Goal: Task Accomplishment & Management: Manage account settings

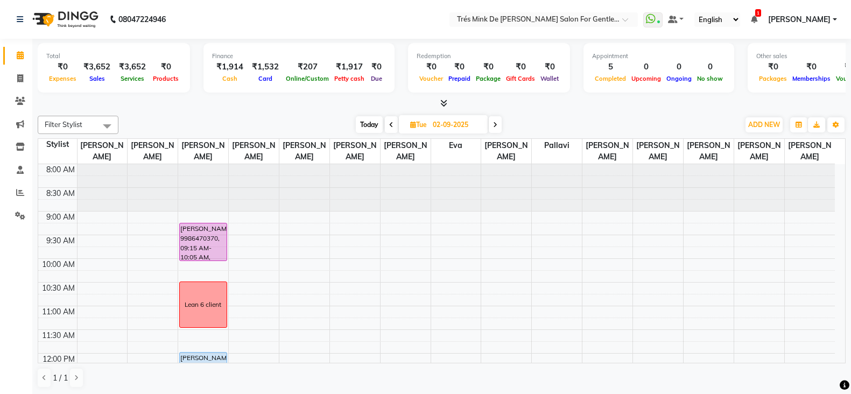
click at [339, 67] on div "₹1,917" at bounding box center [350, 67] width 36 height 12
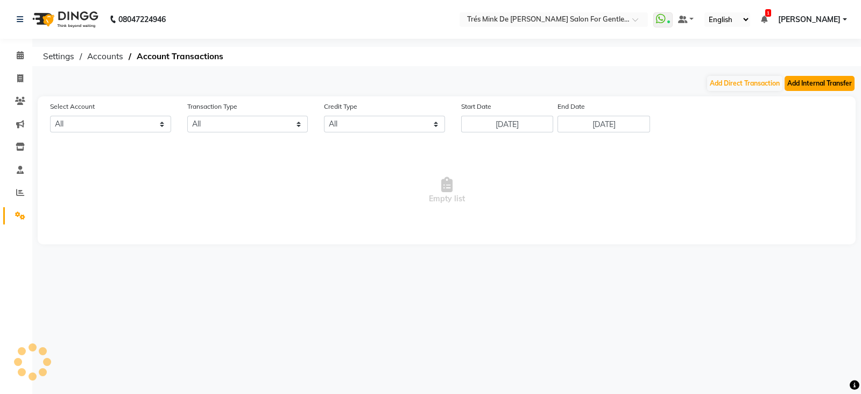
click at [829, 80] on button "Add Internal Transfer" at bounding box center [820, 83] width 70 height 15
select select "internal transfer"
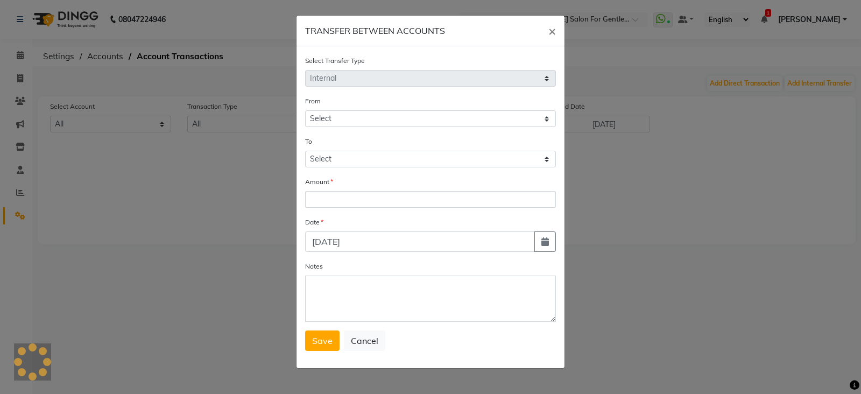
select select "1898"
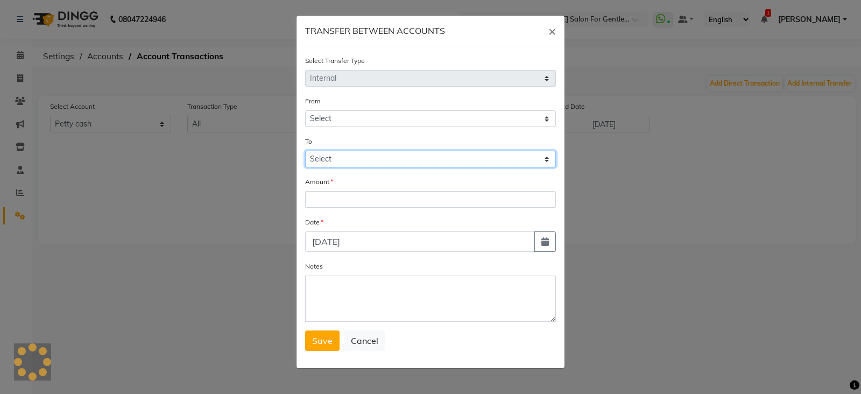
click at [341, 159] on select "Select Default Account [PERSON_NAME] Cash" at bounding box center [430, 159] width 251 height 17
select select "1084"
click at [305, 152] on select "Select Default Account [PERSON_NAME] Cash" at bounding box center [430, 159] width 251 height 17
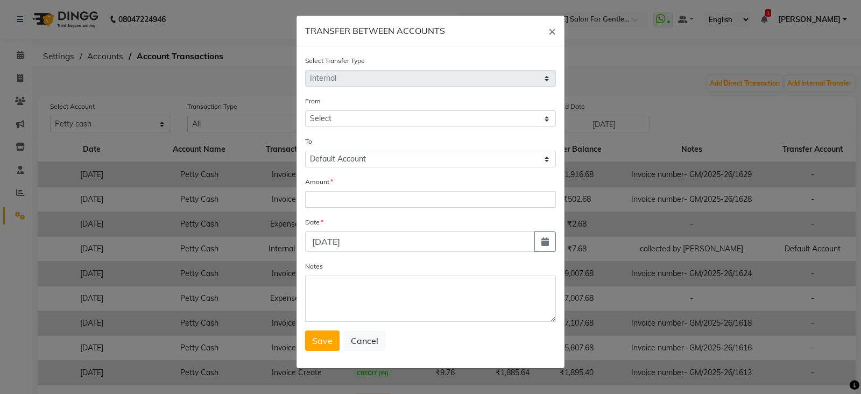
click at [366, 191] on div "Amount" at bounding box center [430, 192] width 251 height 32
click at [361, 203] on input "number" at bounding box center [430, 199] width 251 height 17
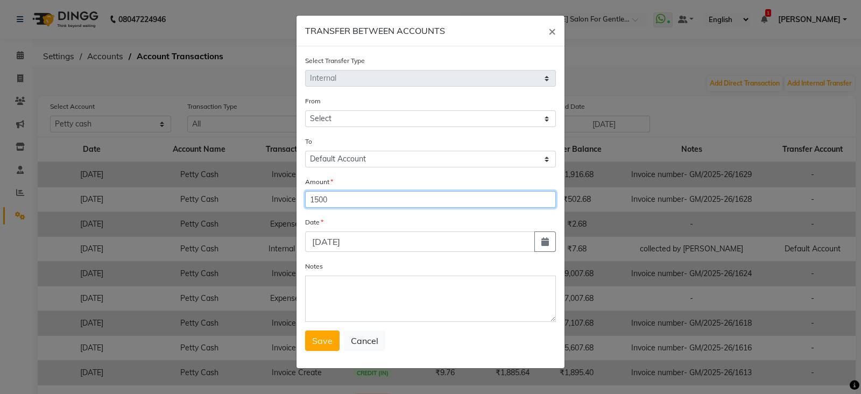
type input "1500"
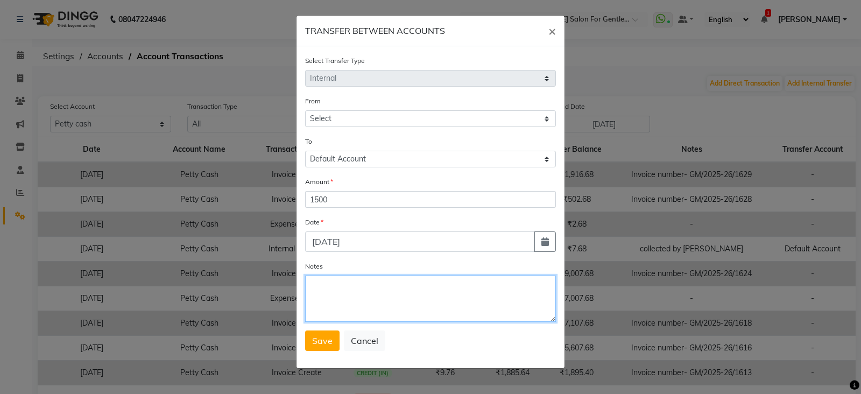
click at [398, 304] on textarea "Notes" at bounding box center [430, 299] width 251 height 46
type textarea "Collected by [PERSON_NAME]"
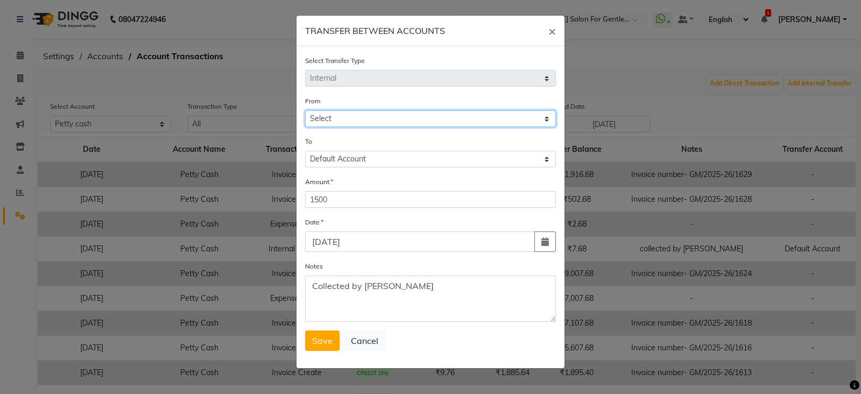
click at [396, 118] on select "Select Default Account [PERSON_NAME] Cash" at bounding box center [430, 118] width 251 height 17
select select "1084"
click at [305, 111] on select "Select Default Account [PERSON_NAME] Cash" at bounding box center [430, 118] width 251 height 17
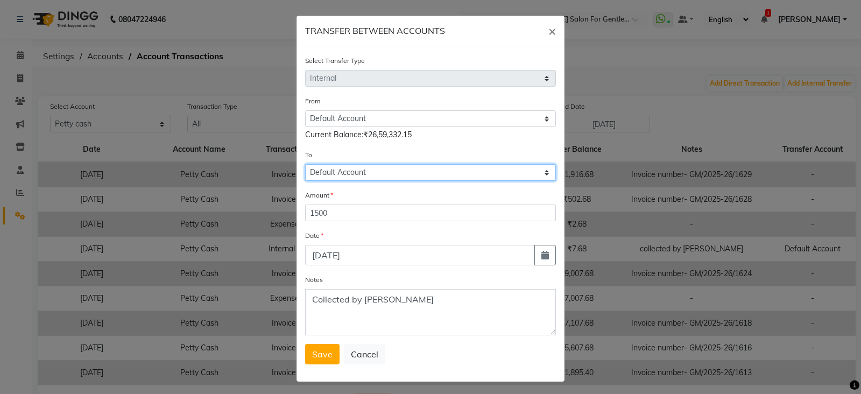
click at [353, 175] on select "Select Default Account [PERSON_NAME] Cash" at bounding box center [430, 172] width 251 height 17
click at [355, 171] on select "Select Default Account [PERSON_NAME] Cash" at bounding box center [430, 172] width 251 height 17
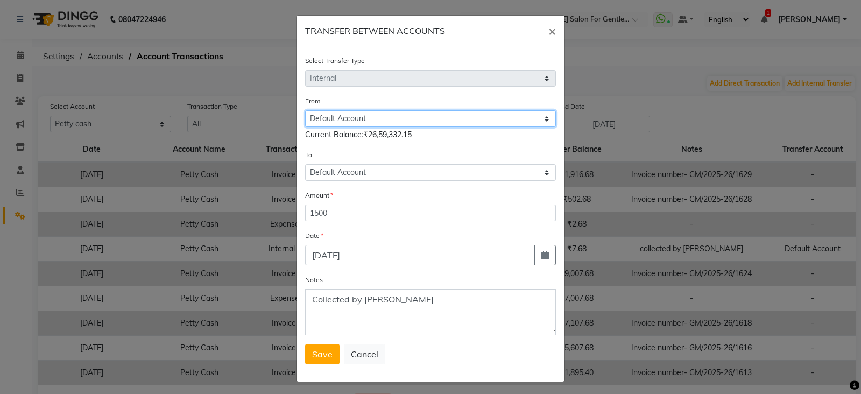
click at [358, 116] on select "Select Default Account [PERSON_NAME] Cash" at bounding box center [430, 118] width 251 height 17
select select
click at [305, 111] on select "Select Default Account [PERSON_NAME] Cash" at bounding box center [430, 118] width 251 height 17
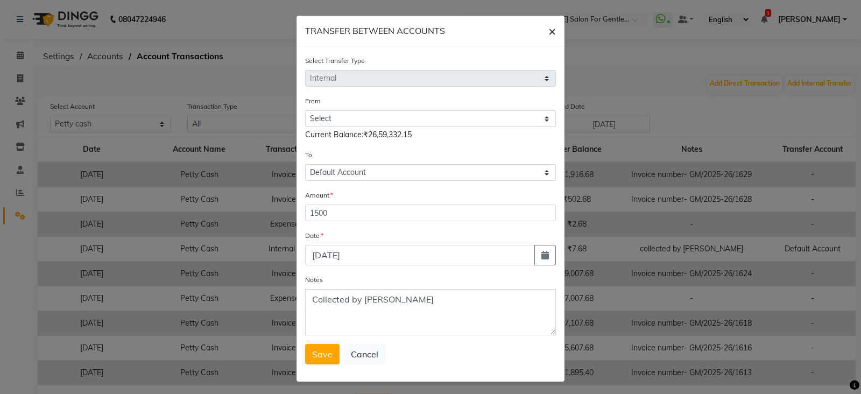
click at [556, 31] on button "×" at bounding box center [552, 31] width 25 height 30
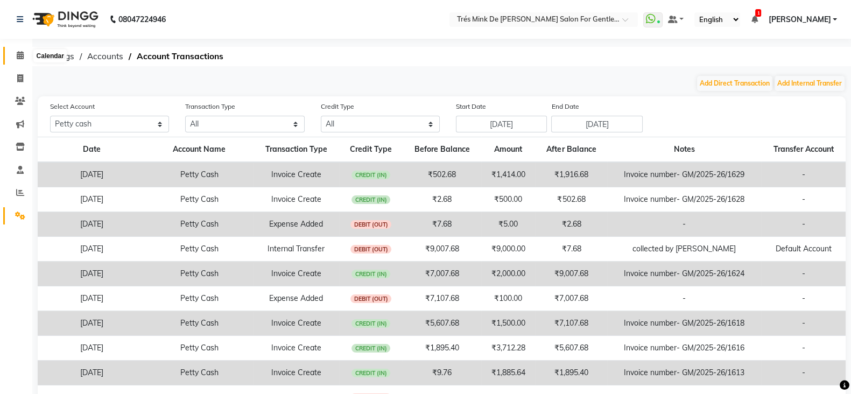
click at [17, 56] on icon at bounding box center [20, 55] width 7 height 8
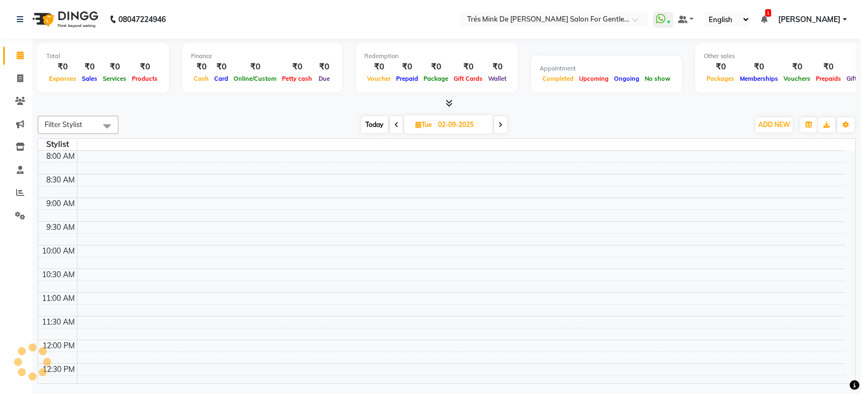
click at [367, 124] on span "Today" at bounding box center [374, 124] width 27 height 17
type input "[DATE]"
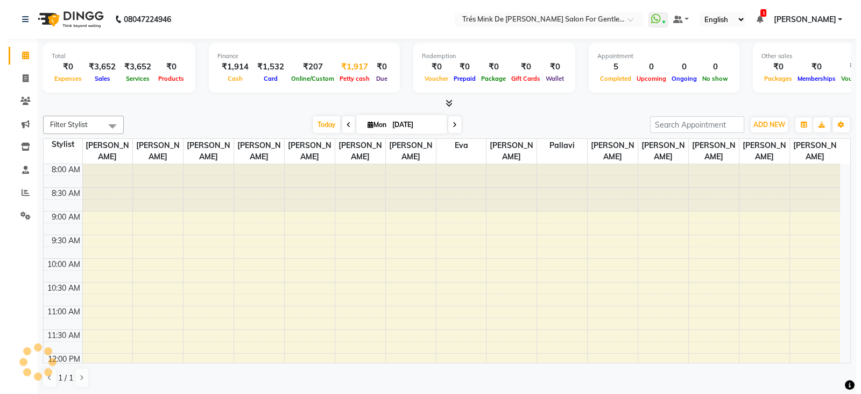
scroll to position [552, 0]
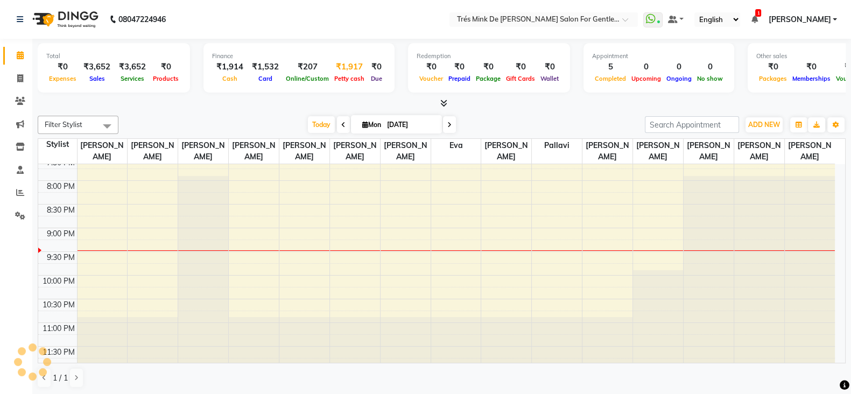
click at [350, 71] on div "₹1,917" at bounding box center [350, 67] width 36 height 12
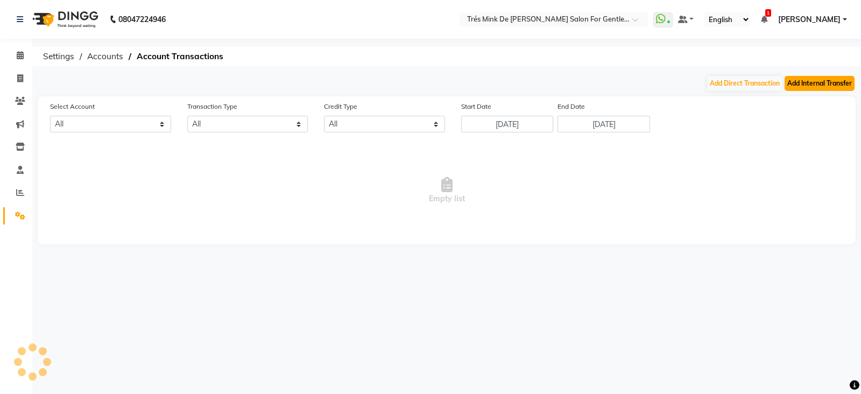
click at [831, 82] on button "Add Internal Transfer" at bounding box center [820, 83] width 70 height 15
select select "internal transfer"
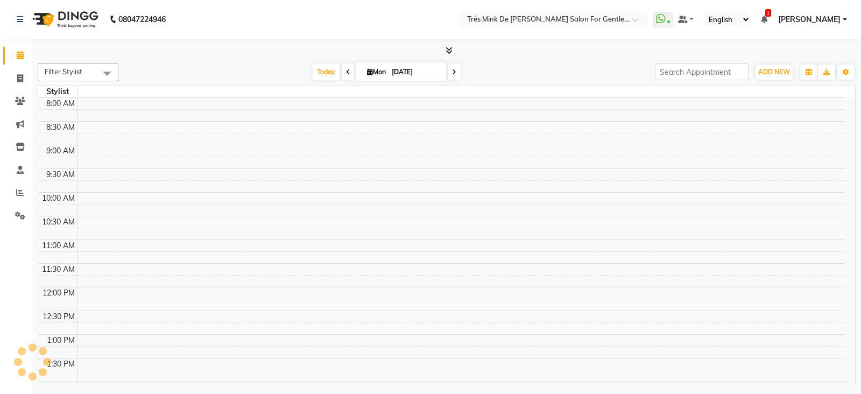
select select "en"
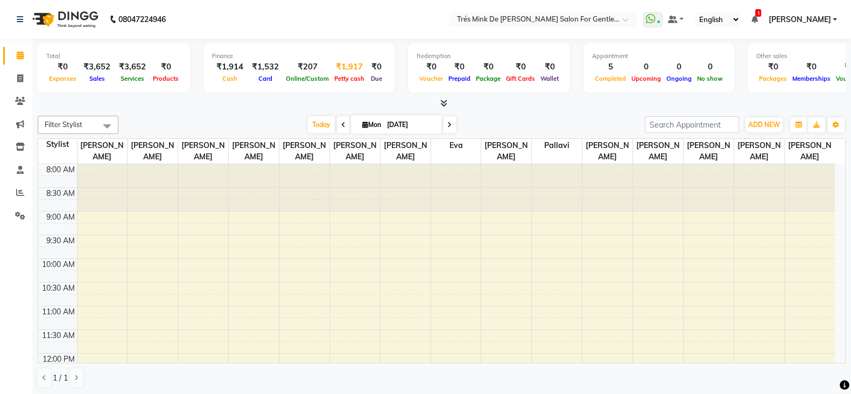
click at [348, 71] on div "₹1,917" at bounding box center [350, 67] width 36 height 12
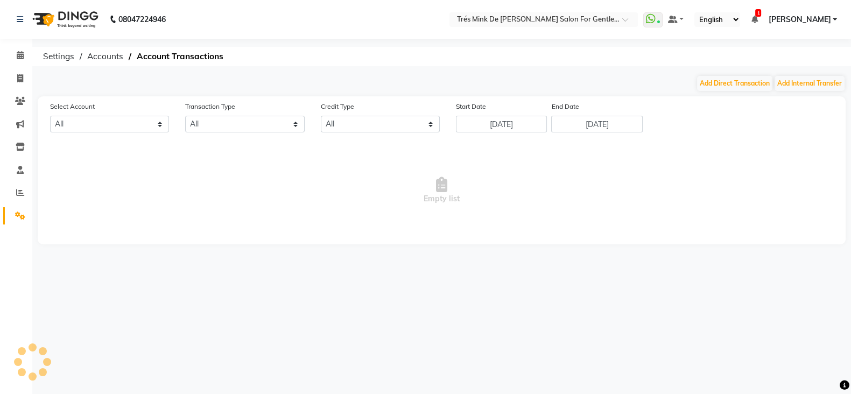
select select "1898"
click at [832, 85] on button "Add Internal Transfer" at bounding box center [810, 83] width 70 height 15
select select "internal transfer"
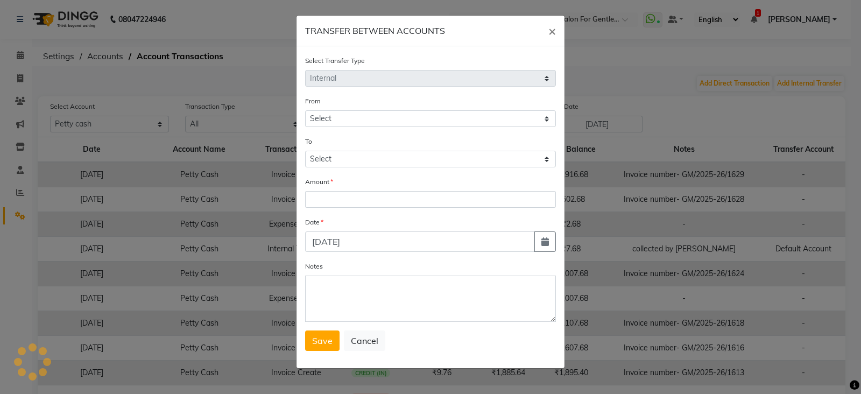
select select "1898"
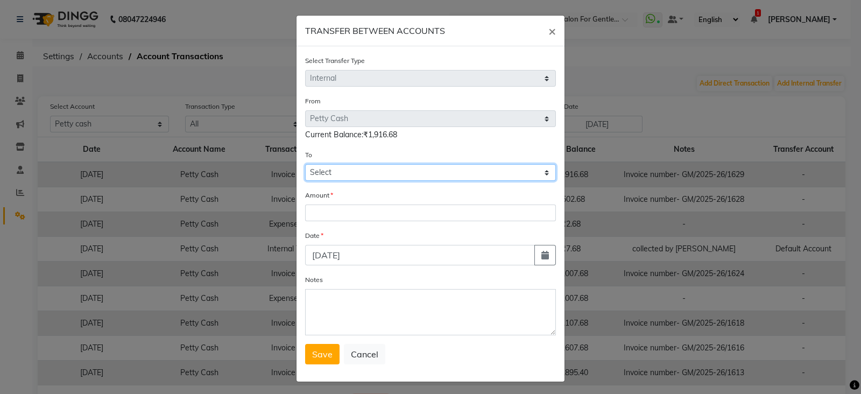
click at [497, 175] on select "Select Default Account [PERSON_NAME] Cash" at bounding box center [430, 172] width 251 height 17
select select "1084"
click at [305, 166] on select "Select Default Account [PERSON_NAME] Cash" at bounding box center [430, 172] width 251 height 17
click at [449, 206] on div "Amount" at bounding box center [430, 205] width 251 height 32
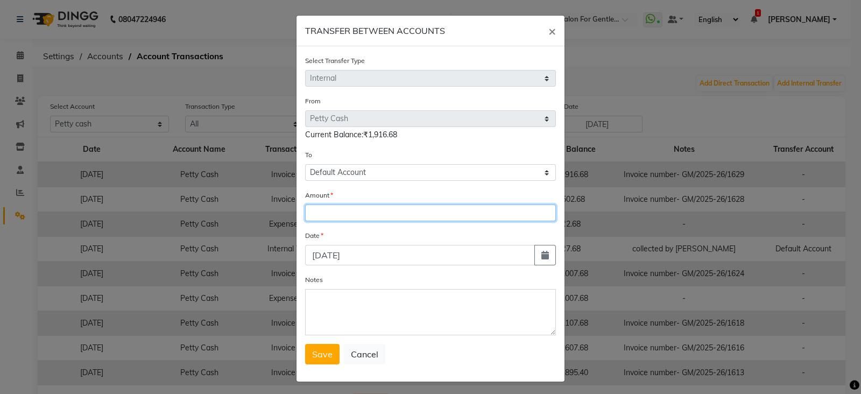
click at [454, 214] on input "number" at bounding box center [430, 213] width 251 height 17
type input "1500"
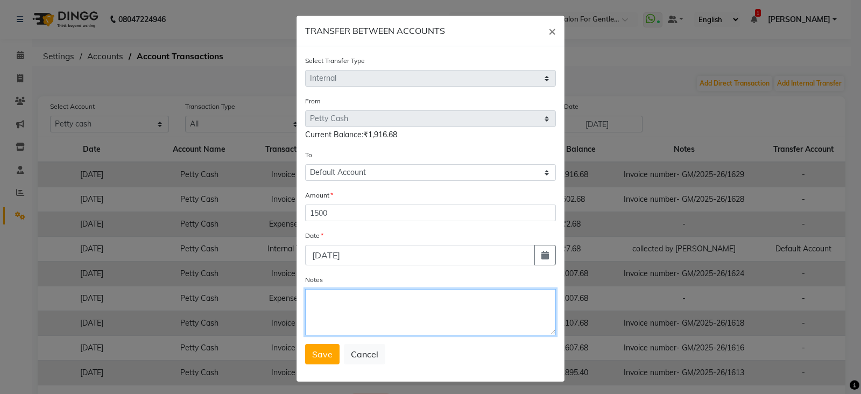
click at [433, 316] on textarea "Notes" at bounding box center [430, 312] width 251 height 46
type textarea "Collected by [PERSON_NAME]"
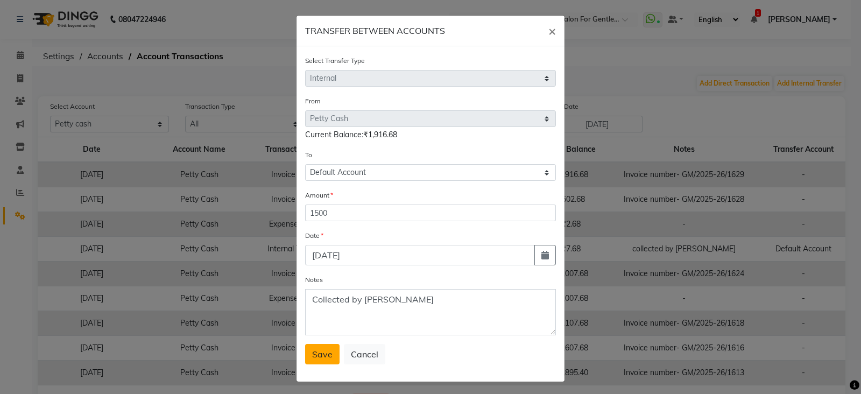
click at [320, 359] on span "Save" at bounding box center [322, 354] width 20 height 11
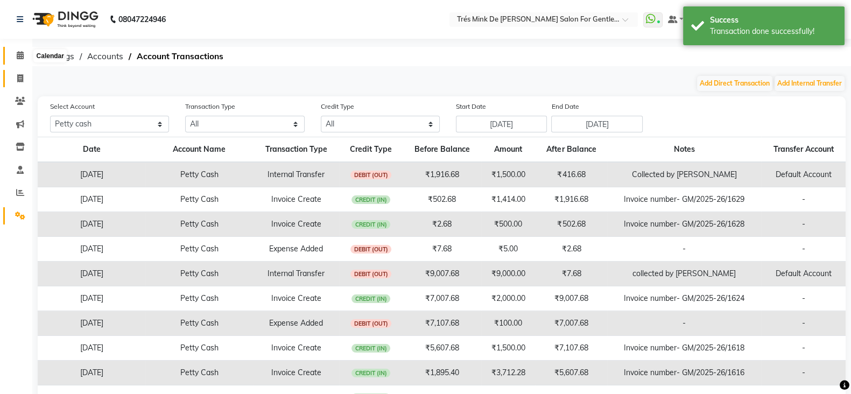
click at [22, 58] on icon at bounding box center [20, 55] width 7 height 8
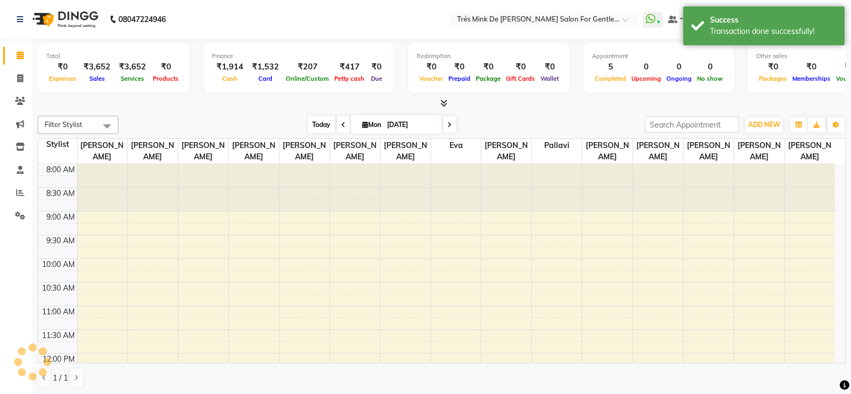
click at [315, 122] on span "Today" at bounding box center [321, 124] width 27 height 17
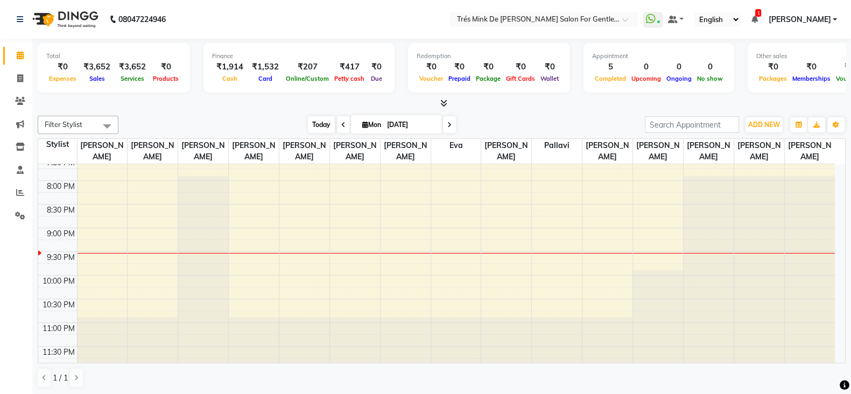
click at [313, 125] on span "Today" at bounding box center [321, 124] width 27 height 17
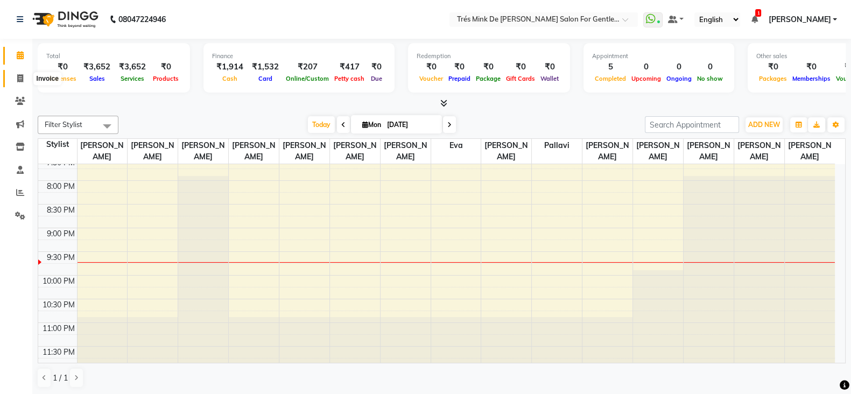
click at [13, 82] on span at bounding box center [20, 79] width 19 height 12
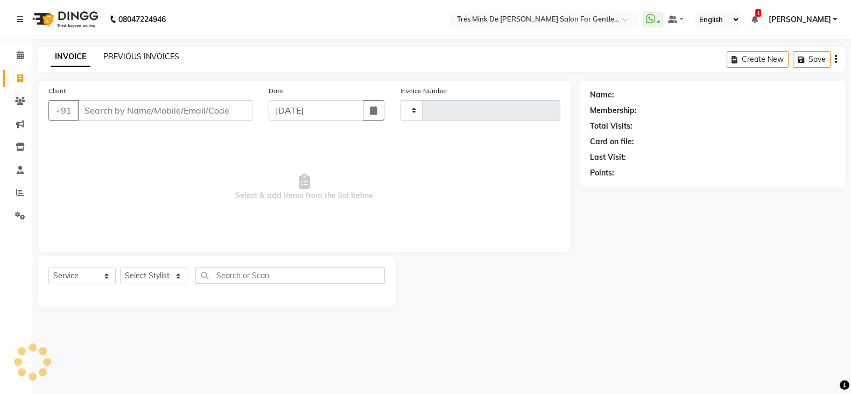
click at [130, 60] on link "PREVIOUS INVOICES" at bounding box center [141, 57] width 76 height 10
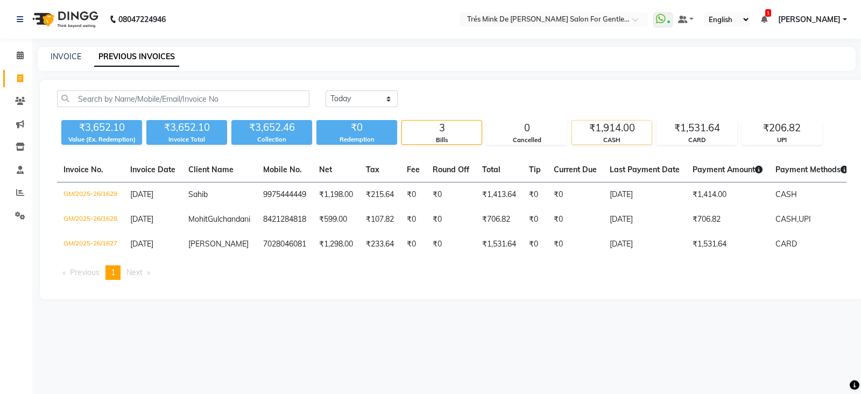
click at [624, 133] on div "₹1,914.00" at bounding box center [612, 128] width 80 height 15
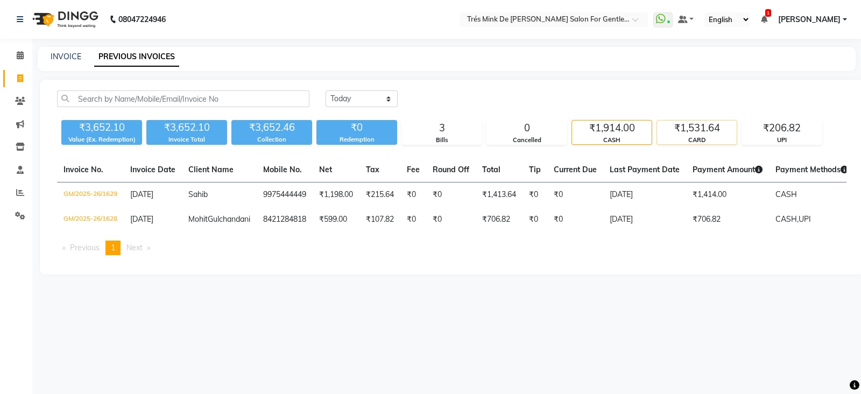
click at [678, 135] on div "₹1,531.64" at bounding box center [697, 128] width 80 height 15
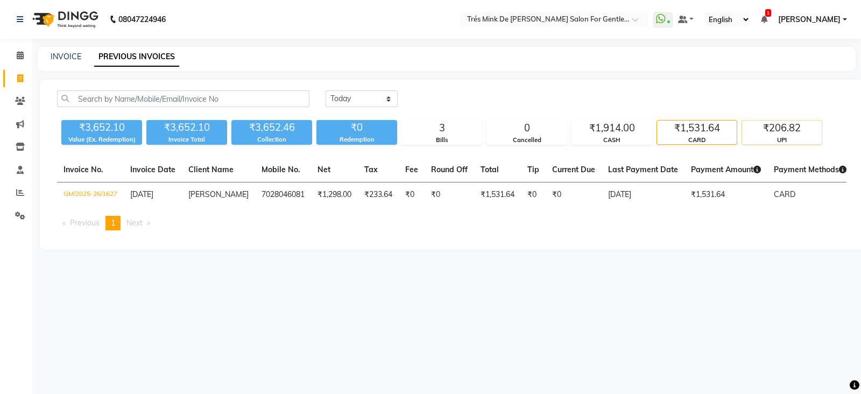
click at [754, 126] on div "₹206.82" at bounding box center [782, 128] width 80 height 15
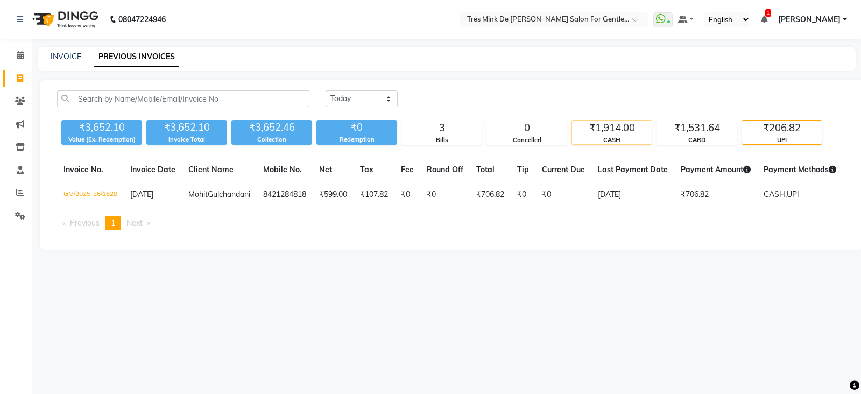
click at [632, 123] on div "₹1,914.00" at bounding box center [612, 128] width 80 height 15
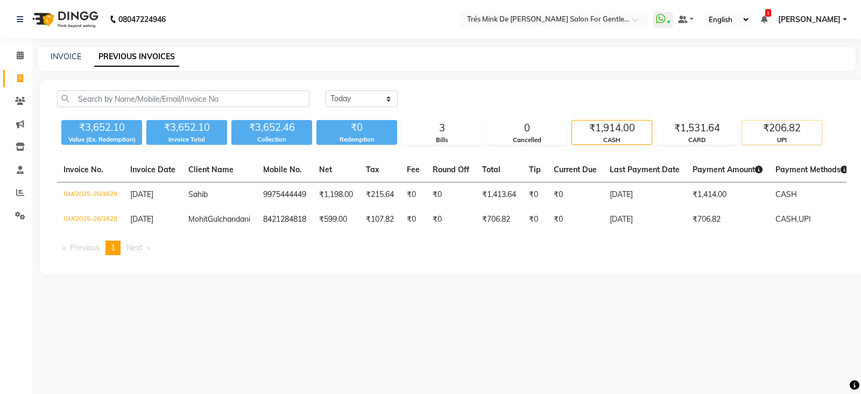
click at [764, 131] on div "₹206.82" at bounding box center [782, 128] width 80 height 15
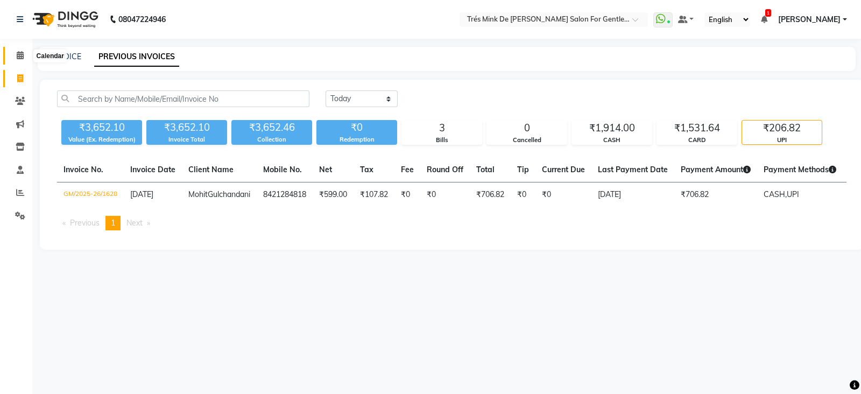
click at [17, 58] on icon at bounding box center [20, 55] width 7 height 8
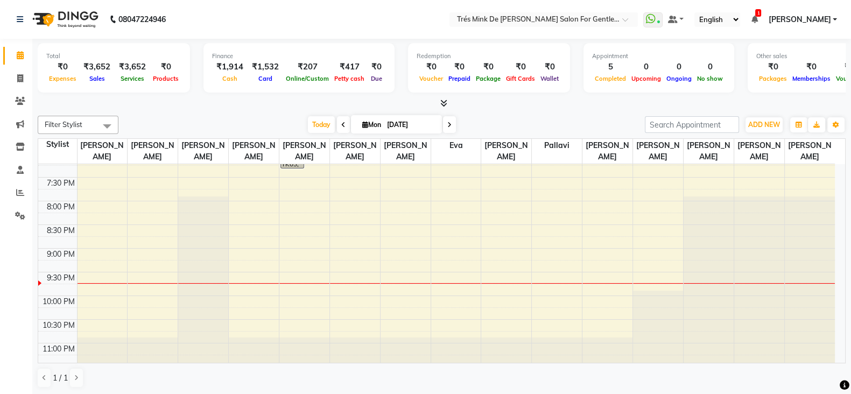
scroll to position [531, 0]
click at [315, 119] on span "Today" at bounding box center [321, 124] width 27 height 17
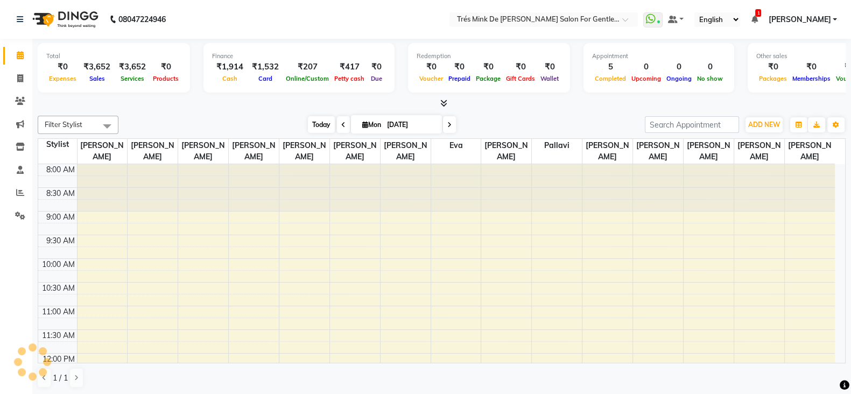
scroll to position [552, 0]
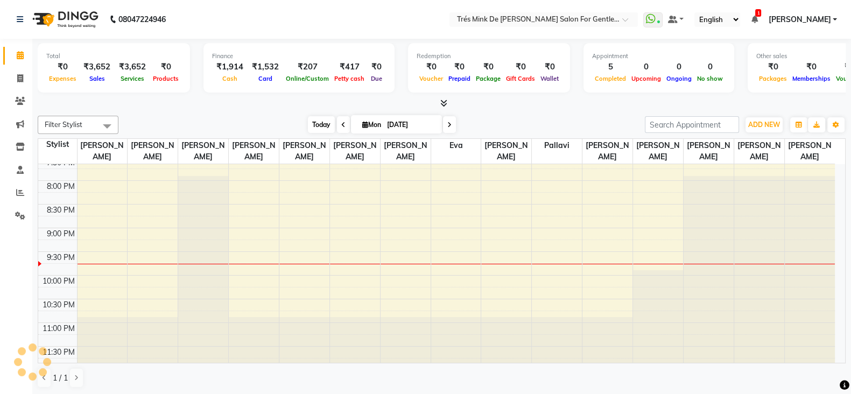
click at [309, 118] on span "Today" at bounding box center [321, 124] width 27 height 17
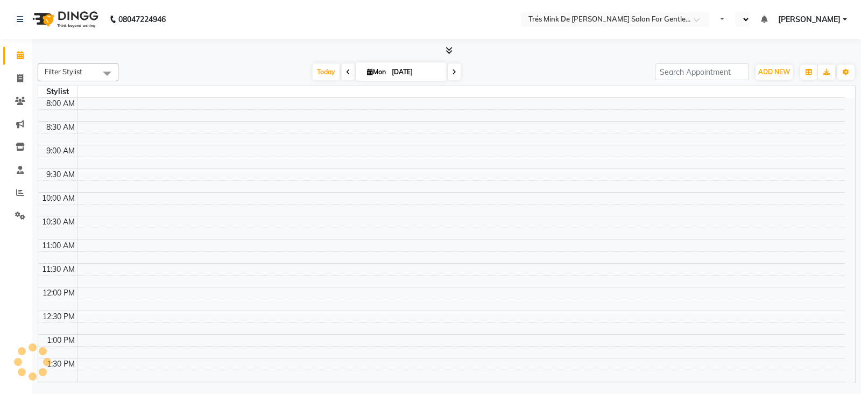
select select "en"
